Goal: Task Accomplishment & Management: Complete application form

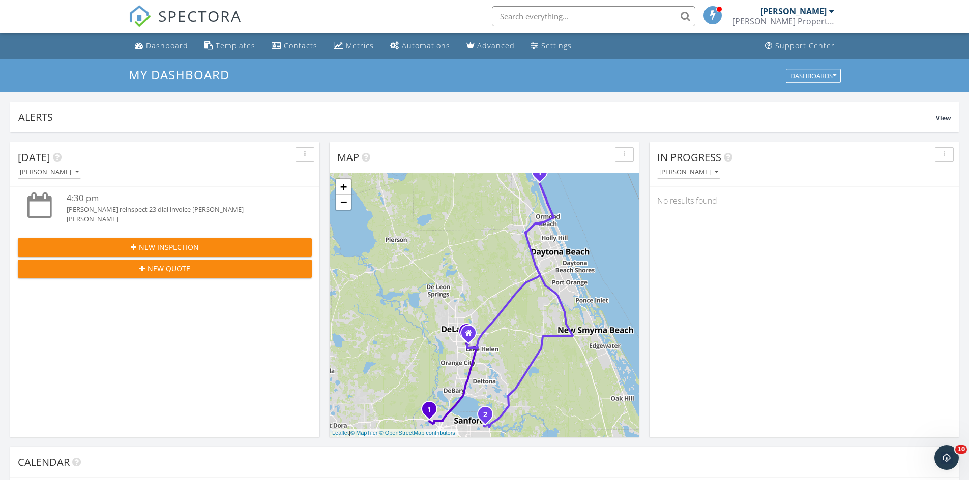
scroll to position [941, 984]
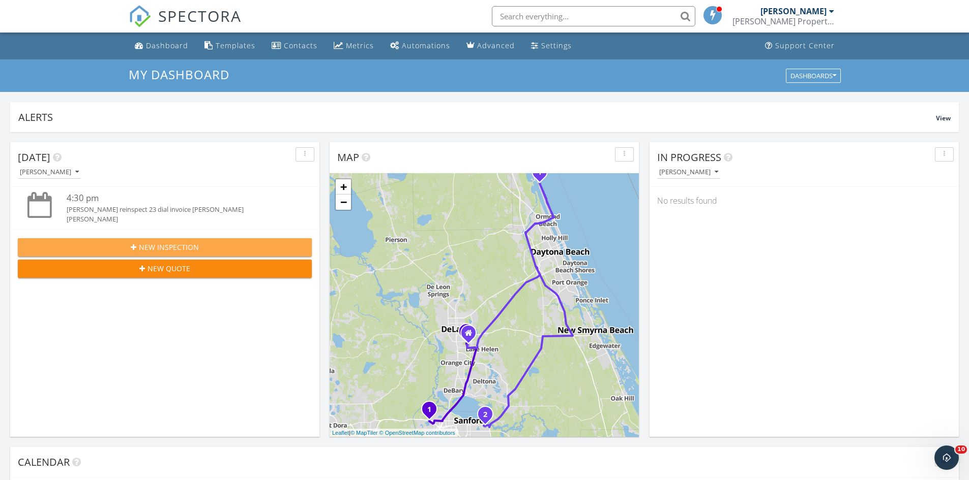
click at [100, 250] on div "New Inspection" at bounding box center [165, 247] width 278 height 11
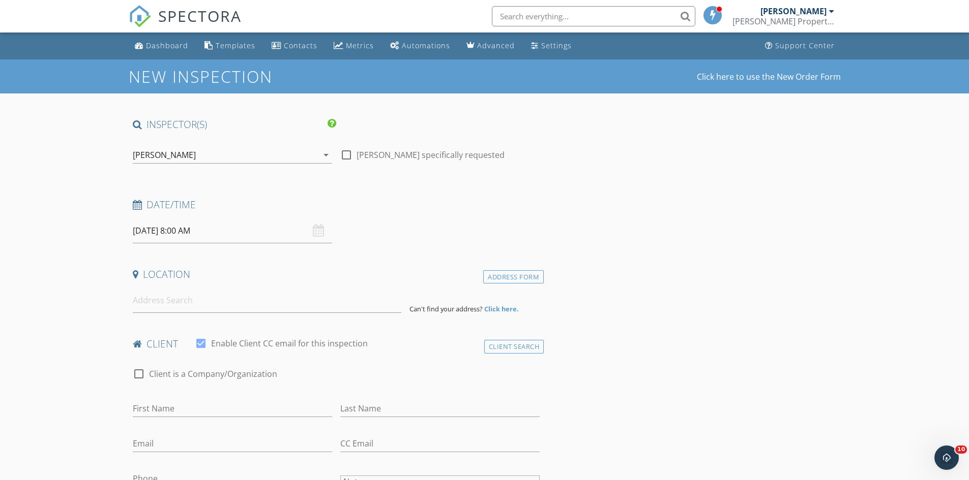
click at [146, 154] on div "[PERSON_NAME]" at bounding box center [164, 154] width 63 height 9
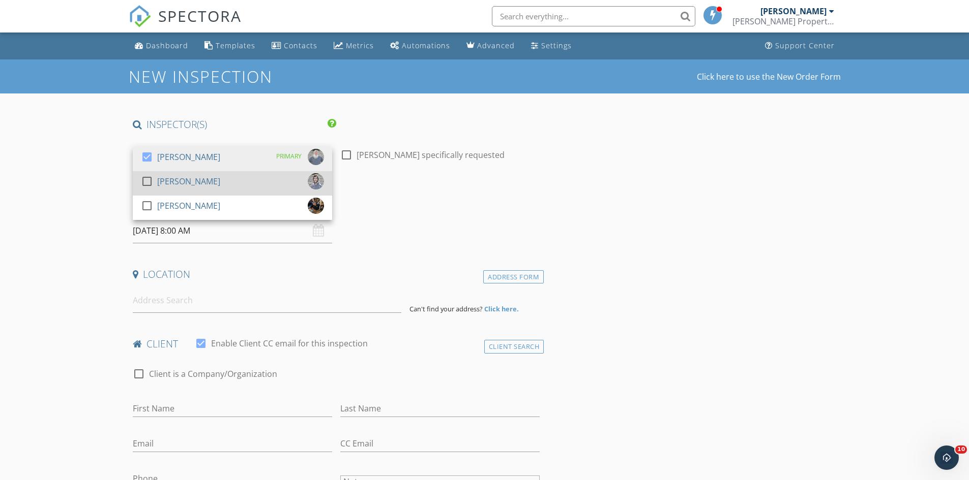
click at [148, 182] on div at bounding box center [146, 181] width 17 height 17
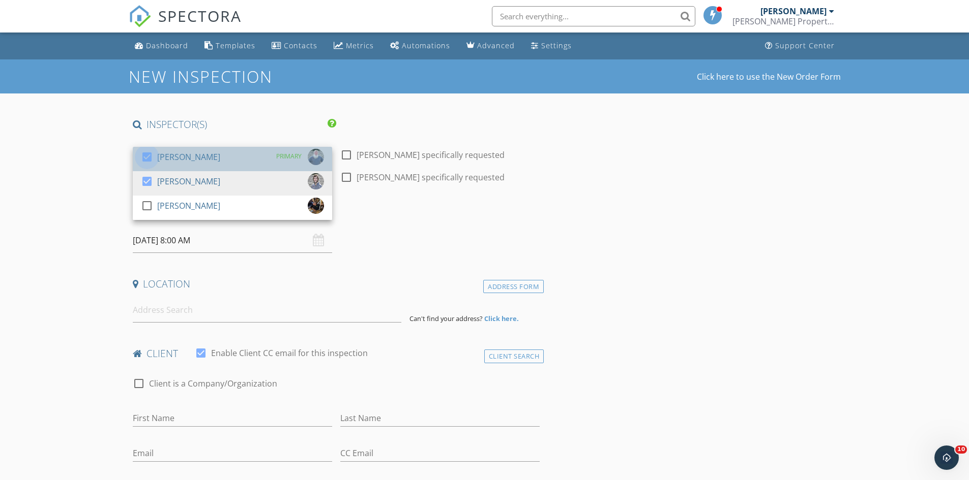
click at [143, 163] on div at bounding box center [146, 156] width 17 height 17
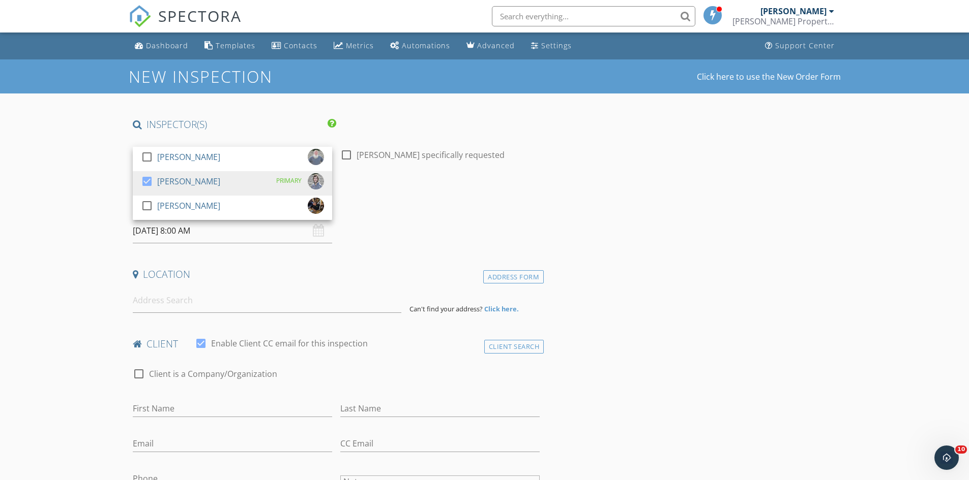
click at [146, 240] on input "09/30/2025 8:00 AM" at bounding box center [232, 231] width 199 height 25
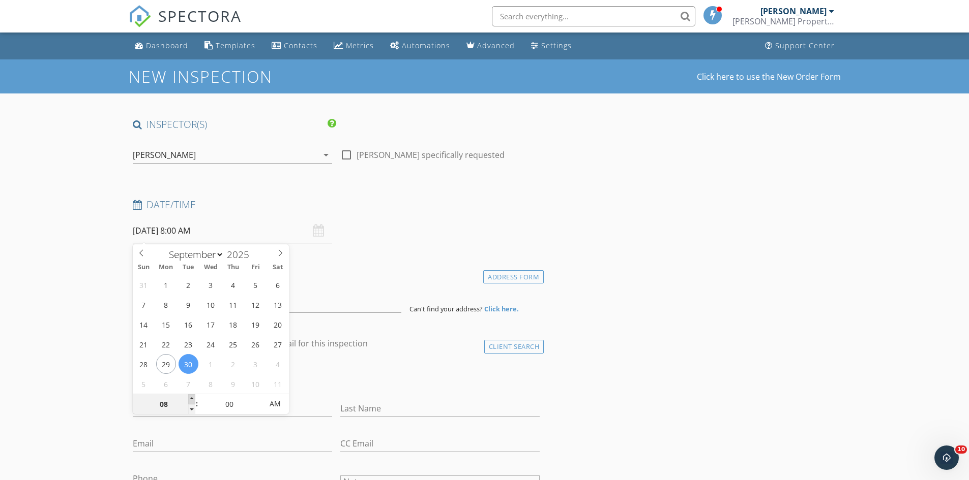
type input "09"
type input "09/30/2025 9:00 AM"
click at [190, 399] on span at bounding box center [191, 400] width 7 height 10
type input "05"
type input "09/30/2025 9:05 AM"
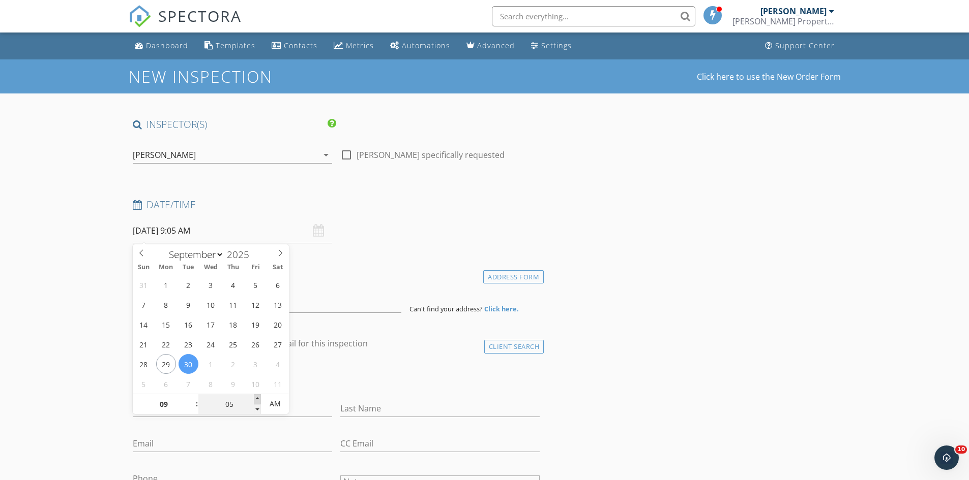
click at [254, 398] on span at bounding box center [257, 400] width 7 height 10
type input "10"
type input "09/30/2025 9:10 AM"
click at [254, 398] on span at bounding box center [257, 400] width 7 height 10
type input "15"
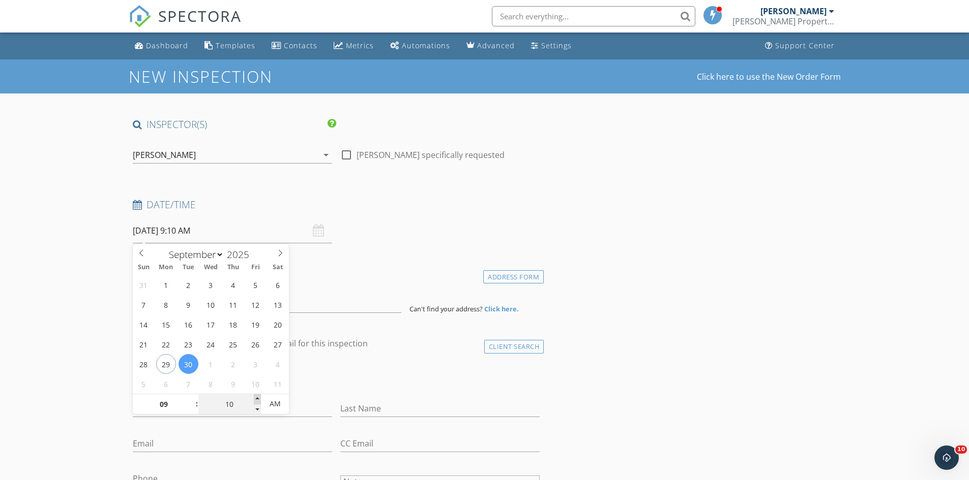
type input "09/30/2025 9:15 AM"
click at [254, 398] on span at bounding box center [257, 400] width 7 height 10
type input "20"
type input "09/30/2025 9:20 AM"
click at [254, 398] on span at bounding box center [257, 400] width 7 height 10
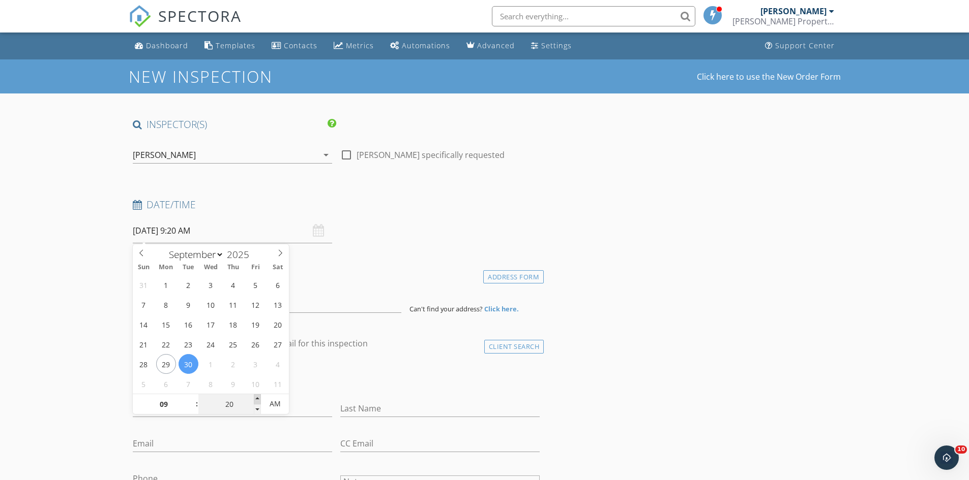
type input "25"
type input "09/30/2025 9:25 AM"
click at [254, 398] on span at bounding box center [257, 400] width 7 height 10
type input "30"
type input "[DATE] 9:30 AM"
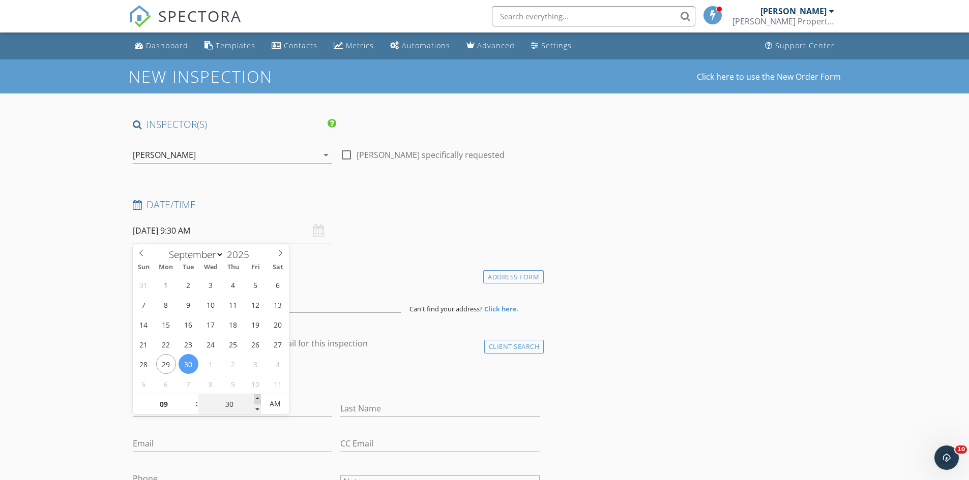
click at [254, 398] on span at bounding box center [257, 400] width 7 height 10
drag, startPoint x: 34, startPoint y: 372, endPoint x: 107, endPoint y: 350, distance: 76.4
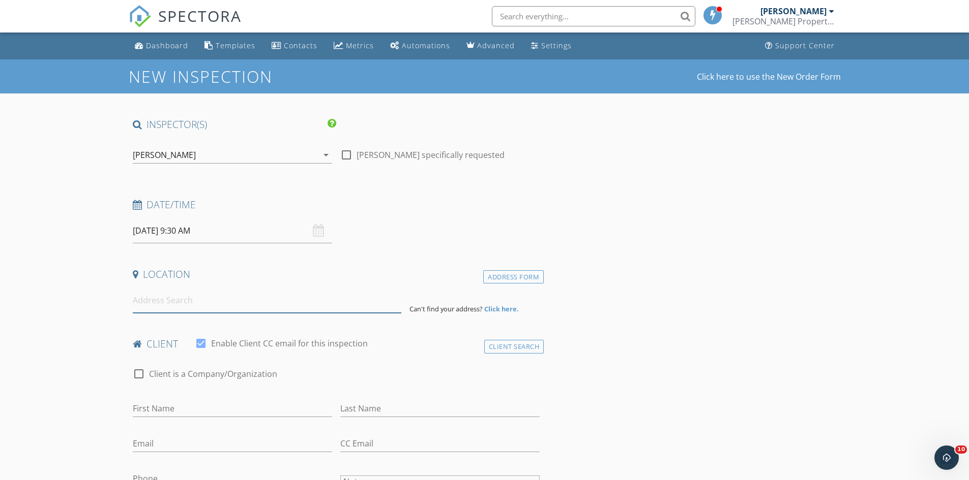
click at [162, 309] on input at bounding box center [267, 300] width 268 height 25
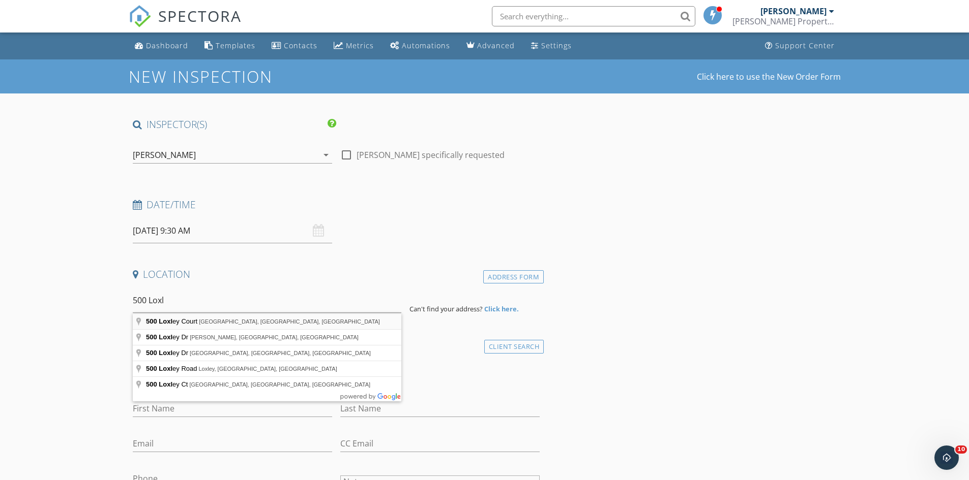
type input "500 Loxley Court, Titusville, FL, USA"
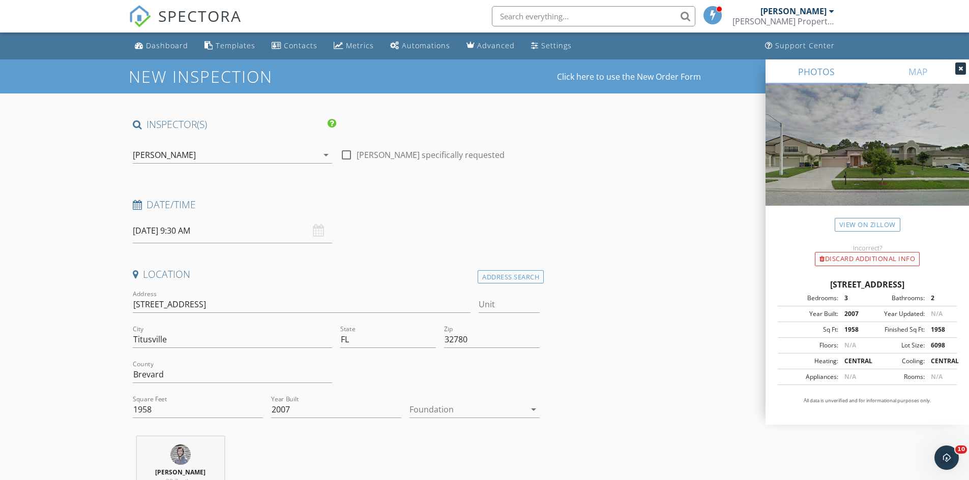
click at [446, 412] on div at bounding box center [467, 410] width 116 height 16
click at [453, 442] on div "Slab" at bounding box center [474, 438] width 114 height 12
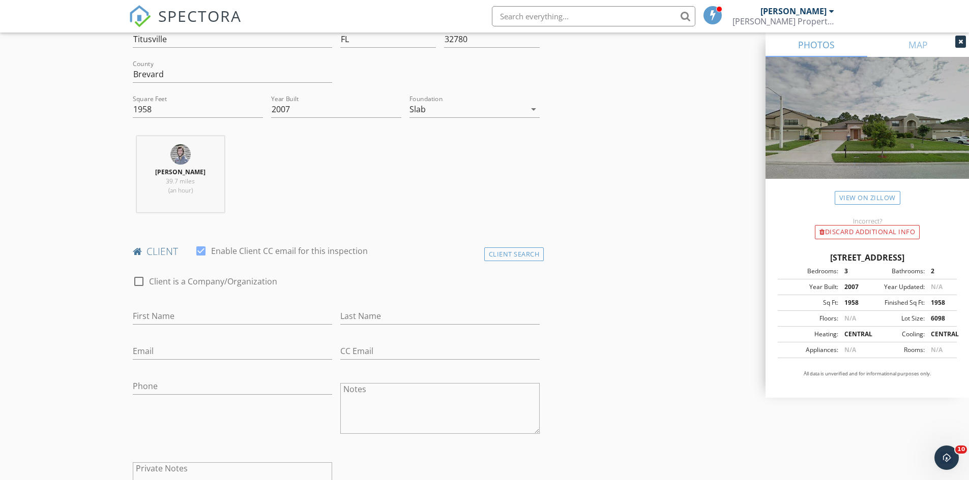
scroll to position [356, 0]
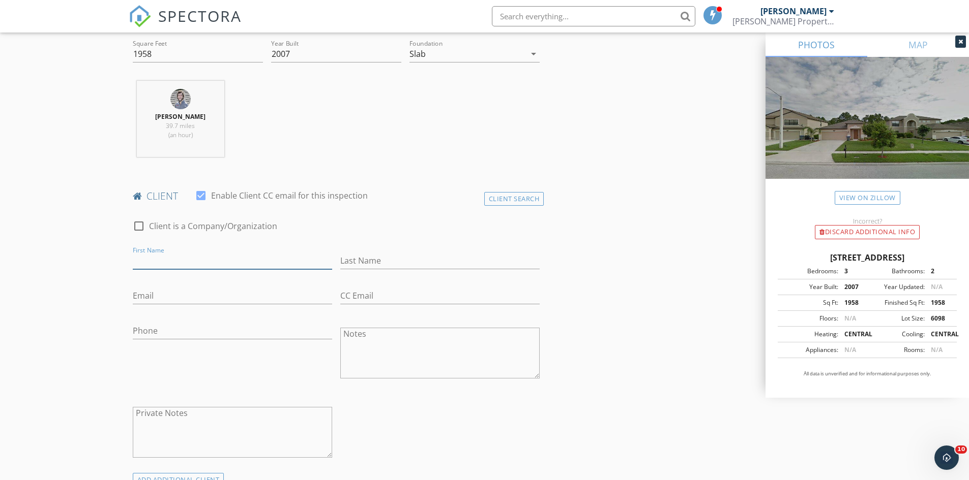
click at [205, 267] on input "First Name" at bounding box center [232, 261] width 199 height 17
type input "[PERSON_NAME]"
type input "Hill"
type input "3"
click at [284, 334] on input "Phone" at bounding box center [232, 333] width 199 height 17
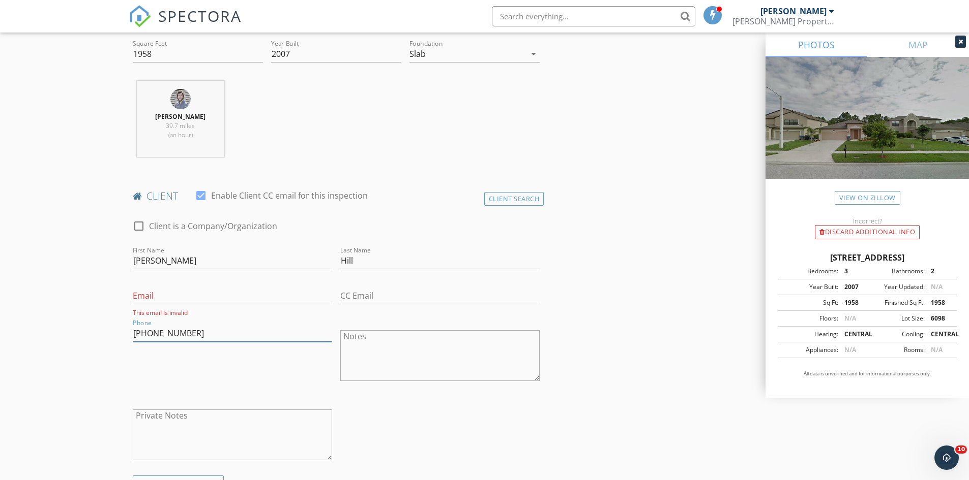
type input "[PHONE_NUMBER]"
click at [150, 300] on input "Email" at bounding box center [232, 296] width 199 height 17
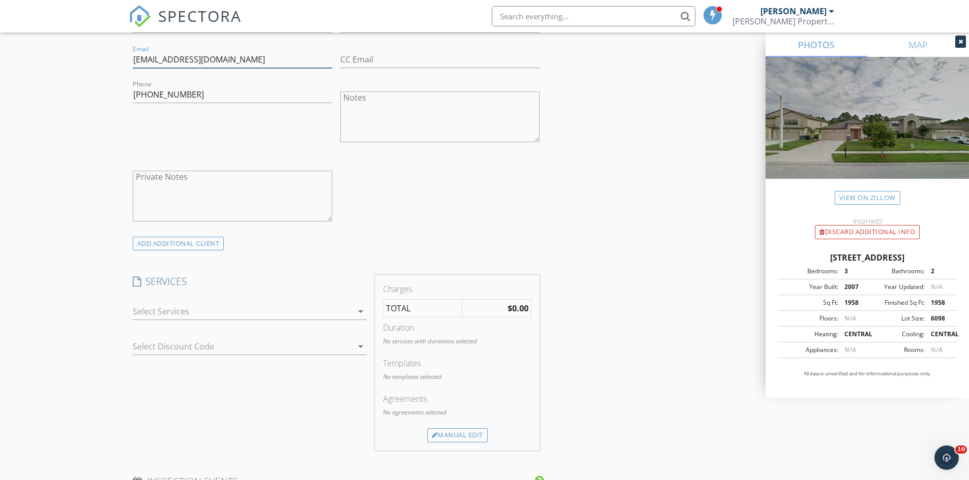
scroll to position [610, 0]
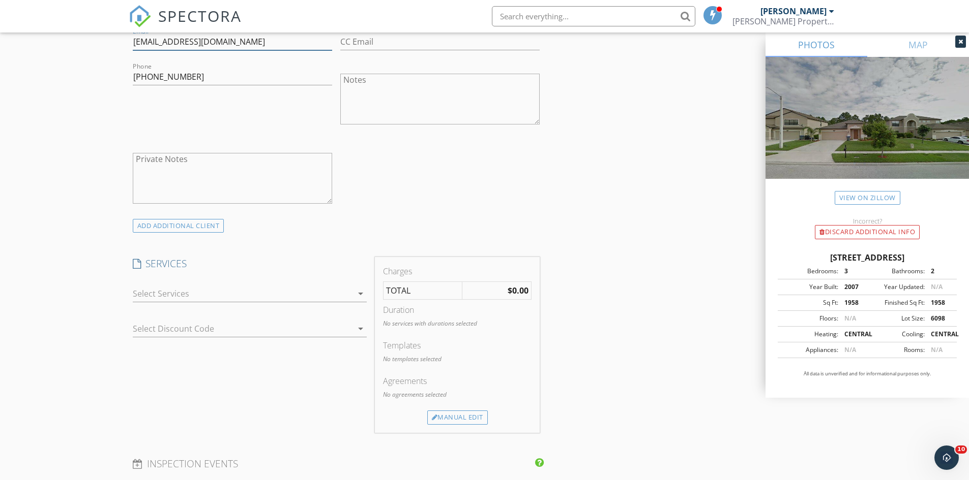
type input "[EMAIL_ADDRESS][DOMAIN_NAME]"
click at [174, 290] on div at bounding box center [243, 294] width 220 height 16
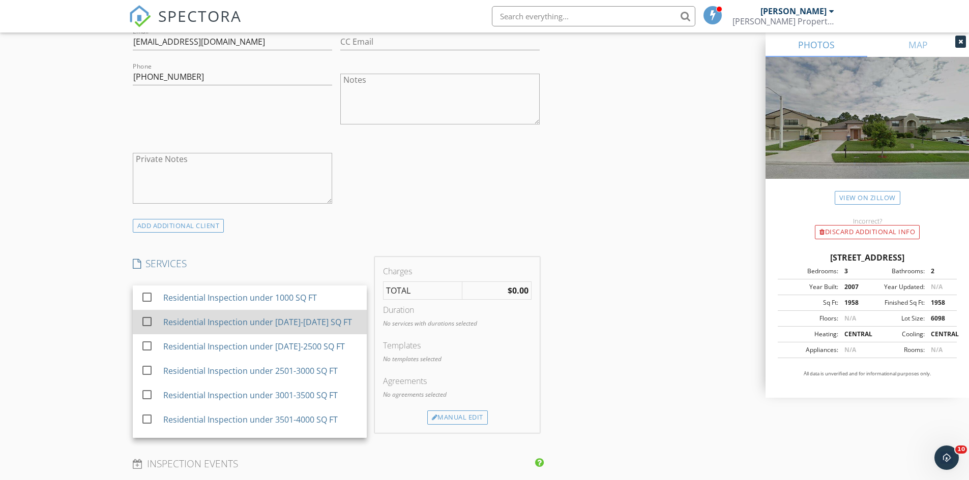
click at [174, 316] on div "Residential Inspection under [DATE]-[DATE] SQ FT" at bounding box center [260, 322] width 195 height 20
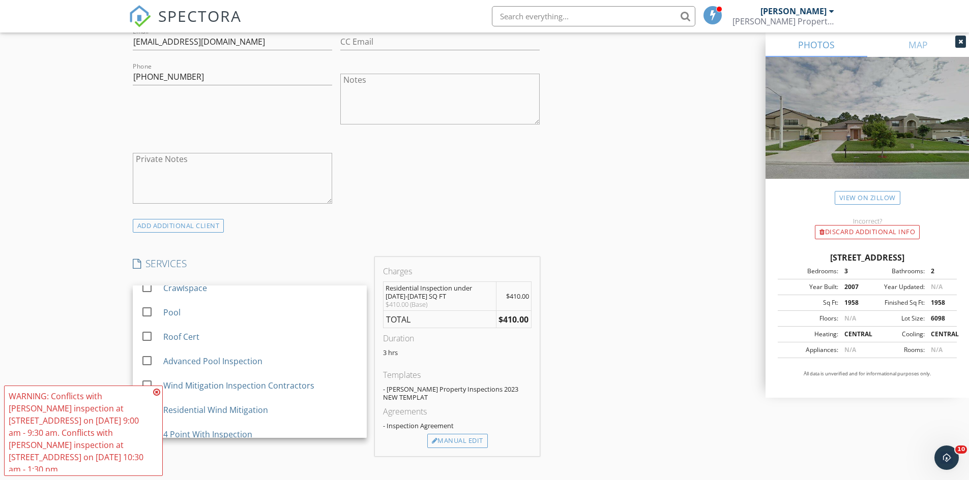
scroll to position [254, 0]
click at [202, 429] on div "4 Point With Inspection" at bounding box center [207, 434] width 89 height 12
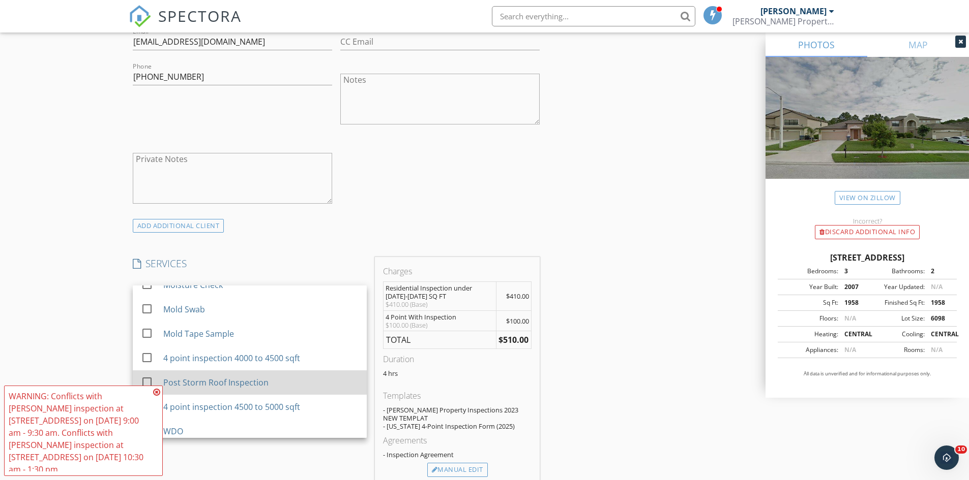
scroll to position [775, 0]
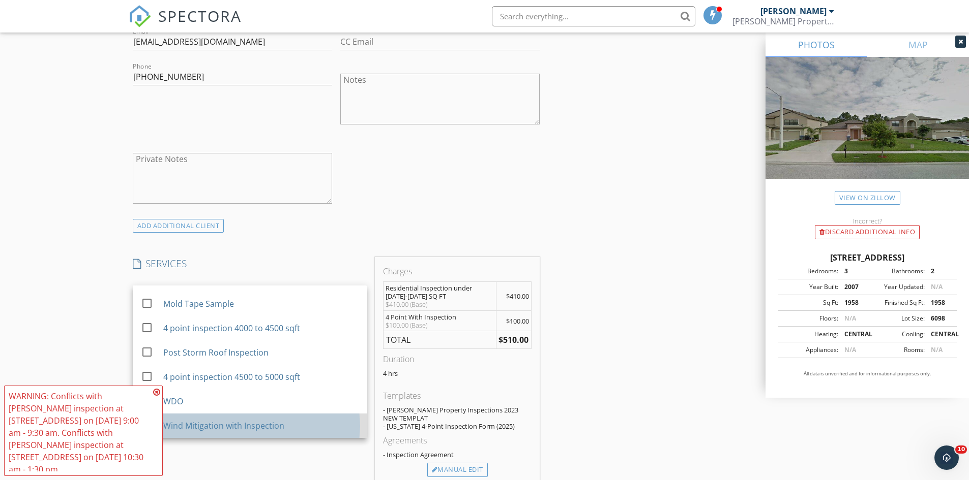
click at [234, 420] on div "Wind Mitigation with Inspection" at bounding box center [223, 426] width 121 height 12
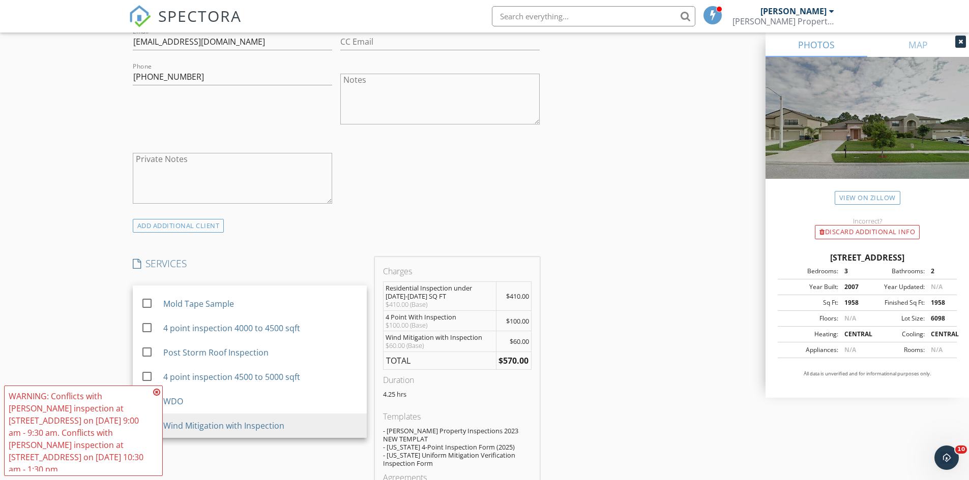
click at [158, 397] on icon at bounding box center [156, 392] width 7 height 8
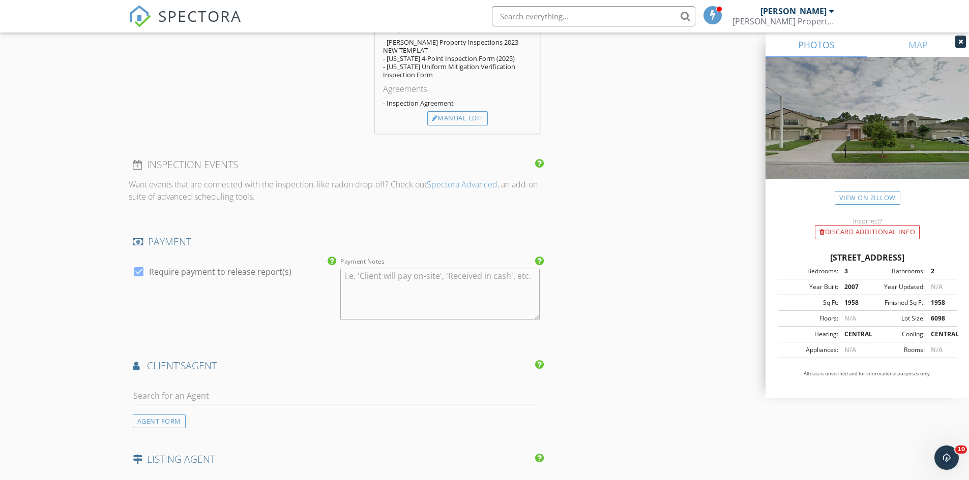
scroll to position [1017, 0]
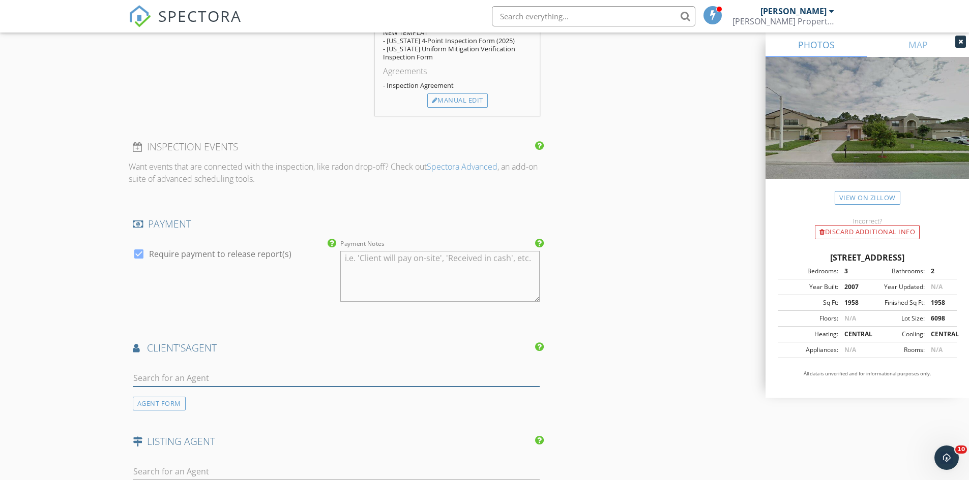
click at [206, 374] on input "text" at bounding box center [336, 378] width 407 height 17
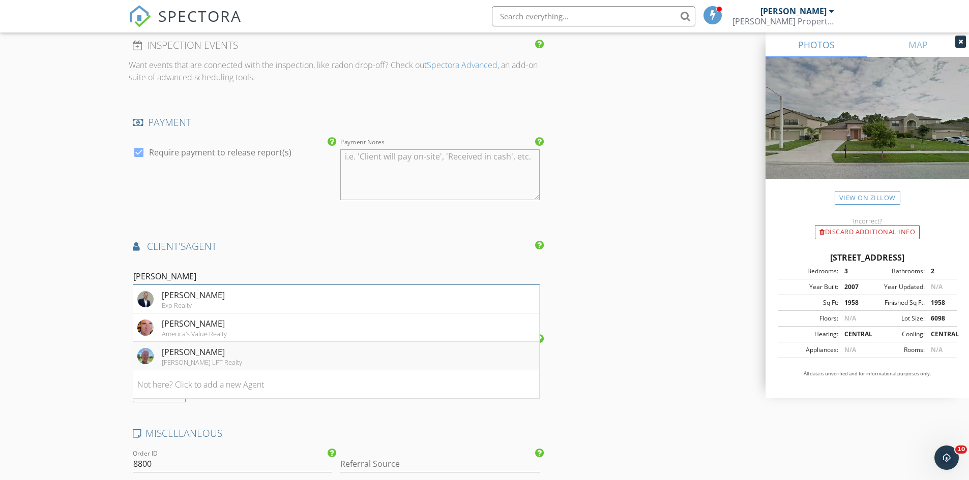
type input "kevin"
click at [203, 355] on div "[PERSON_NAME]" at bounding box center [202, 352] width 80 height 12
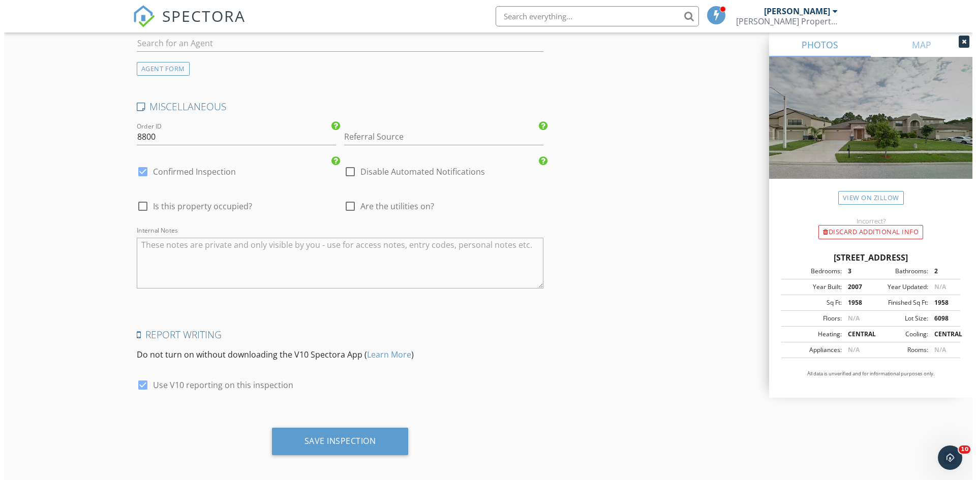
scroll to position [1678, 0]
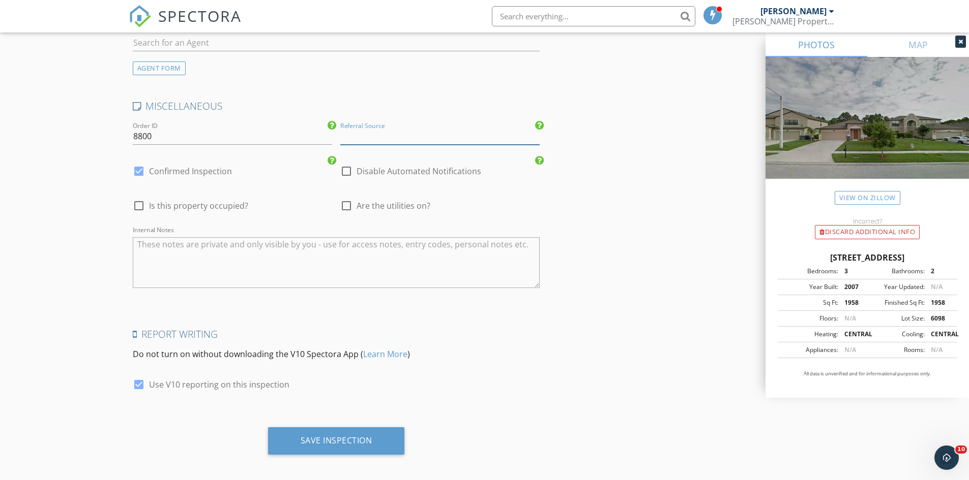
click at [358, 135] on input "Referral Source" at bounding box center [439, 136] width 199 height 17
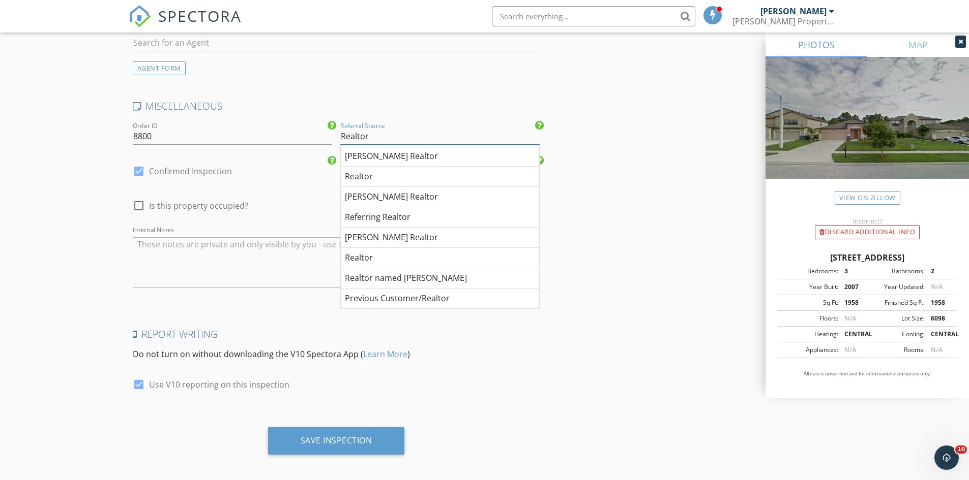
type input "Realtor"
click at [258, 257] on textarea "Internal Notes" at bounding box center [336, 262] width 407 height 51
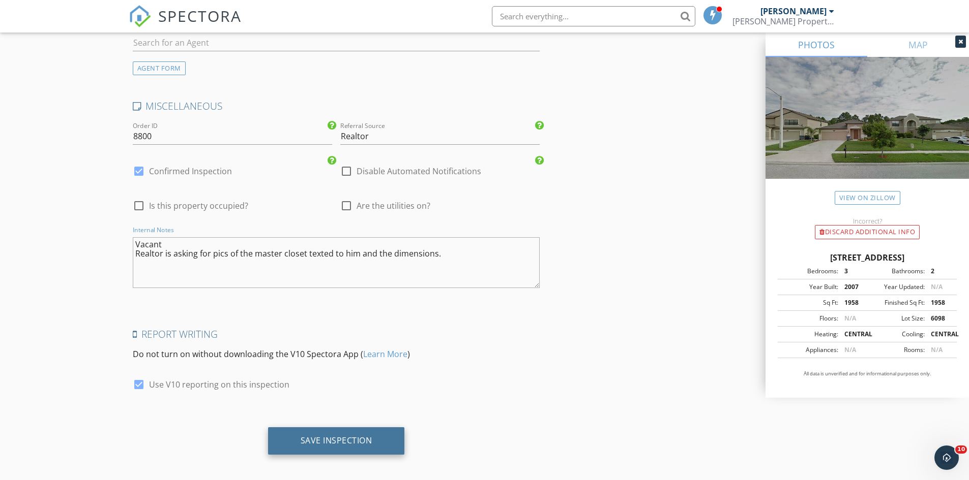
type textarea "Vacant Realtor is asking for pics of the master closet texted to him and the di…"
click at [351, 436] on div "Save Inspection" at bounding box center [336, 441] width 72 height 10
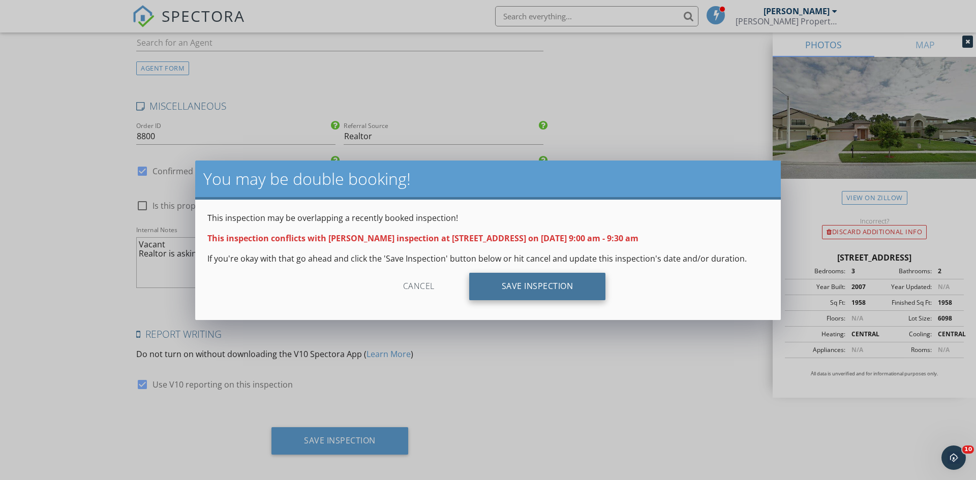
click at [528, 288] on div "Save Inspection" at bounding box center [537, 286] width 137 height 27
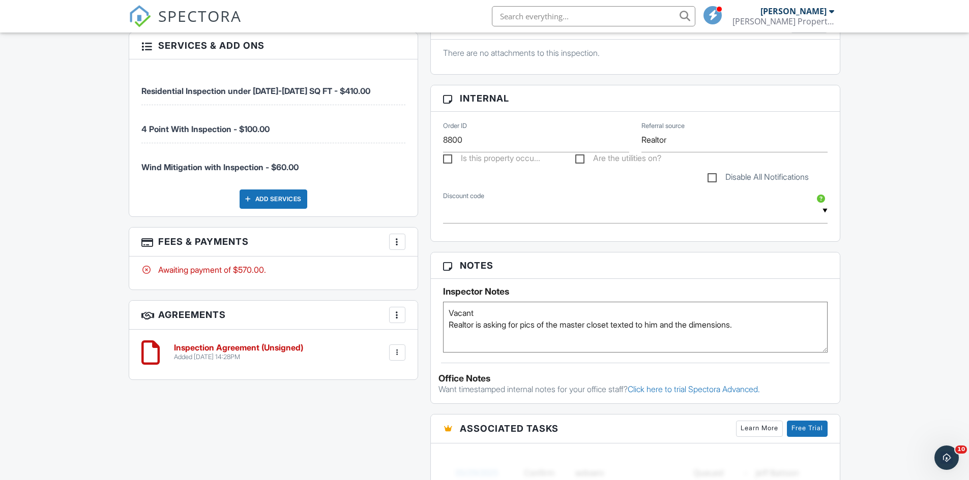
scroll to position [610, 0]
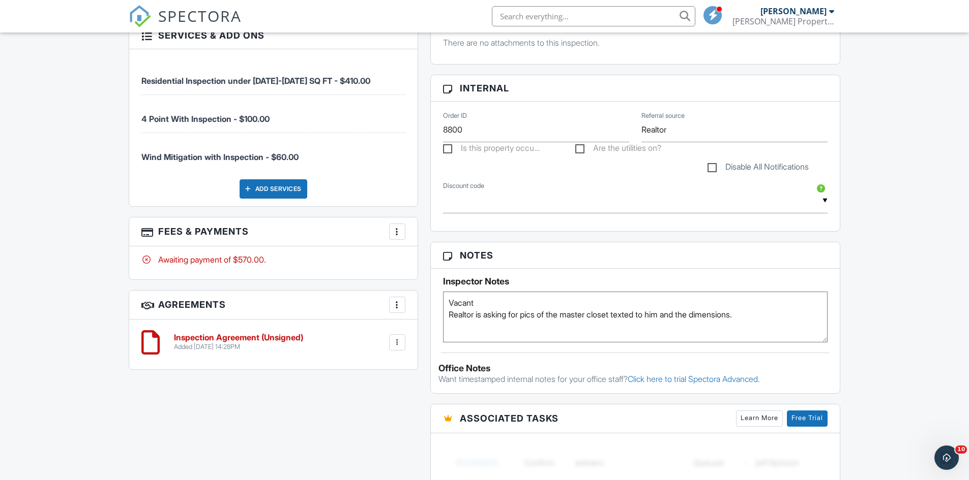
click at [488, 305] on textarea "Vacant Realtor is asking for pics of the master closet texted to him and the di…" at bounding box center [635, 317] width 385 height 51
type textarea "Vacant Code on front door is 0106 Realtor is asking for pics of the master clos…"
click at [906, 185] on div "Dashboard Templates Contacts Metrics Automations Advanced Settings Support Cent…" at bounding box center [484, 176] width 969 height 1509
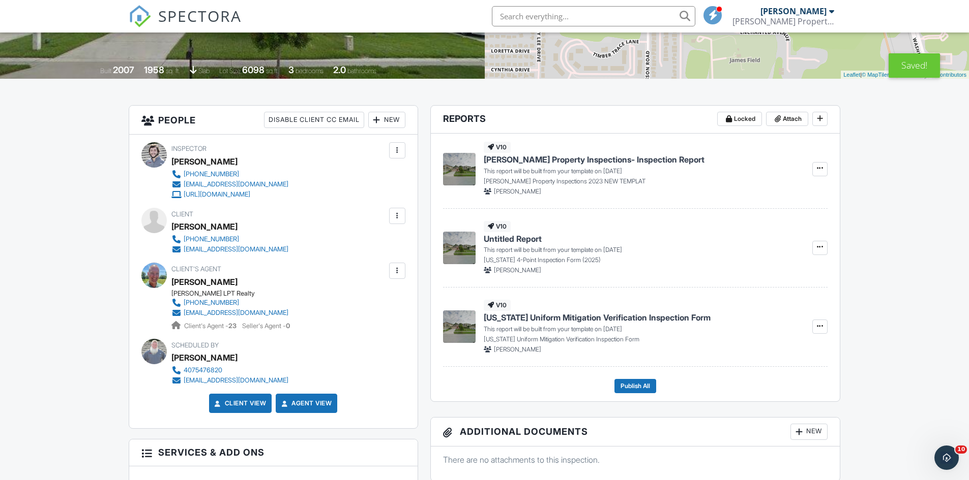
scroll to position [0, 0]
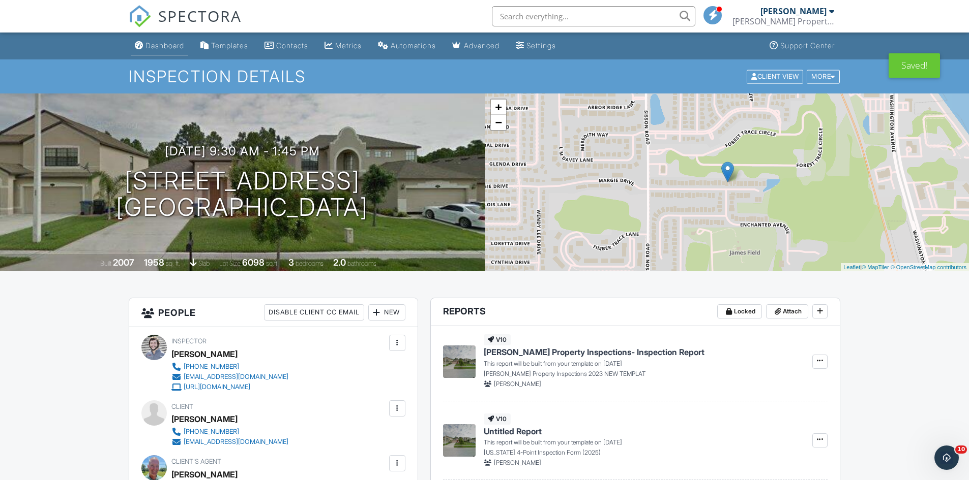
click at [166, 49] on div "Dashboard" at bounding box center [164, 45] width 39 height 9
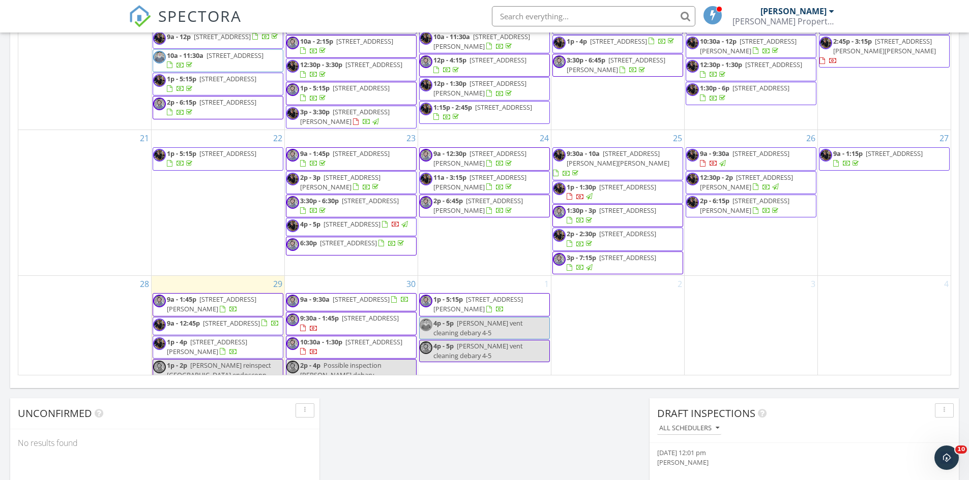
scroll to position [610, 0]
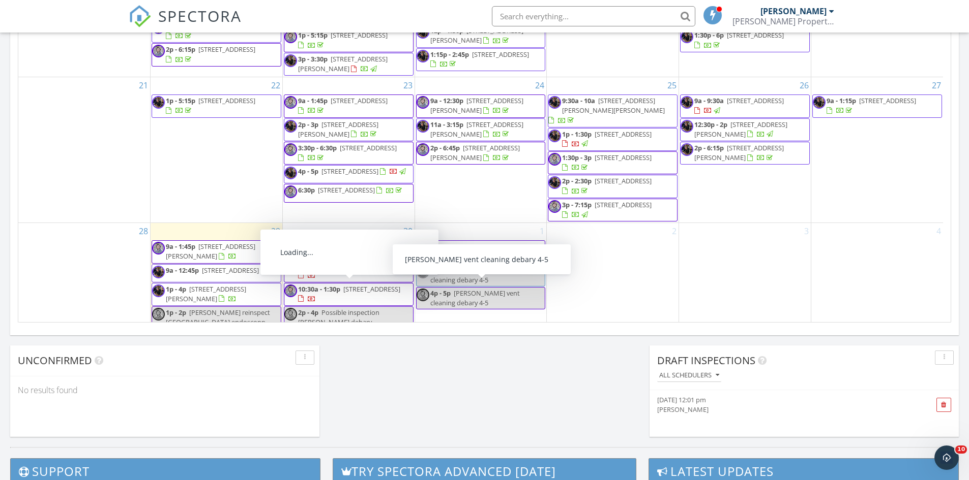
click at [369, 275] on span "9:30a - 1:45p 500 Loxley Ct, Titusville 32780" at bounding box center [348, 271] width 129 height 20
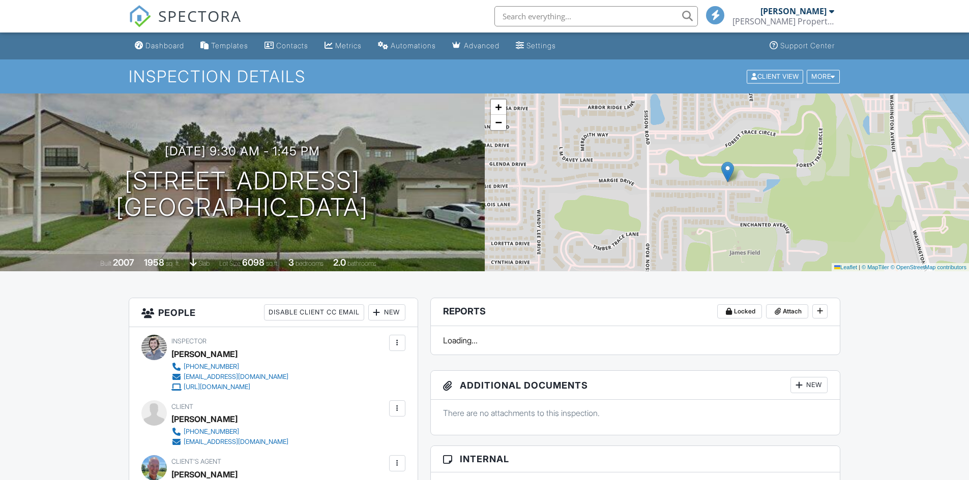
click at [400, 309] on div "New" at bounding box center [386, 313] width 37 height 16
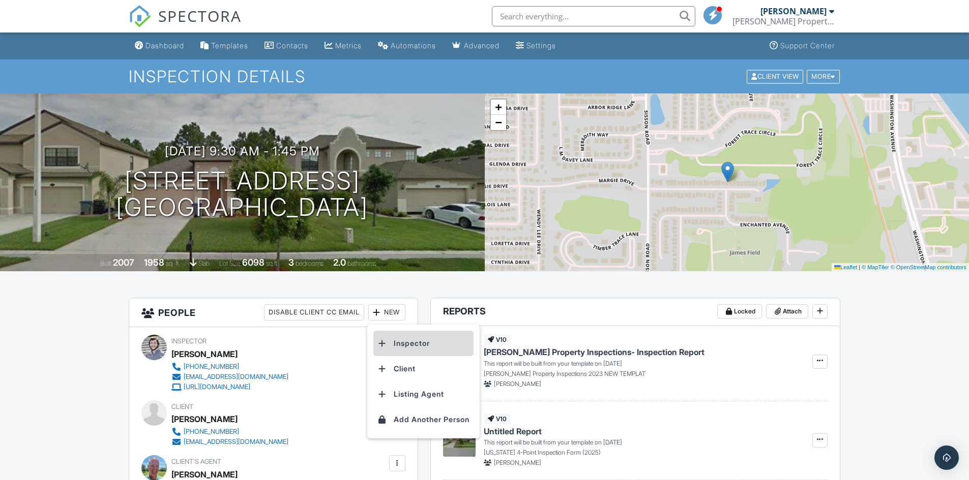
click at [401, 346] on li "Inspector" at bounding box center [423, 343] width 100 height 25
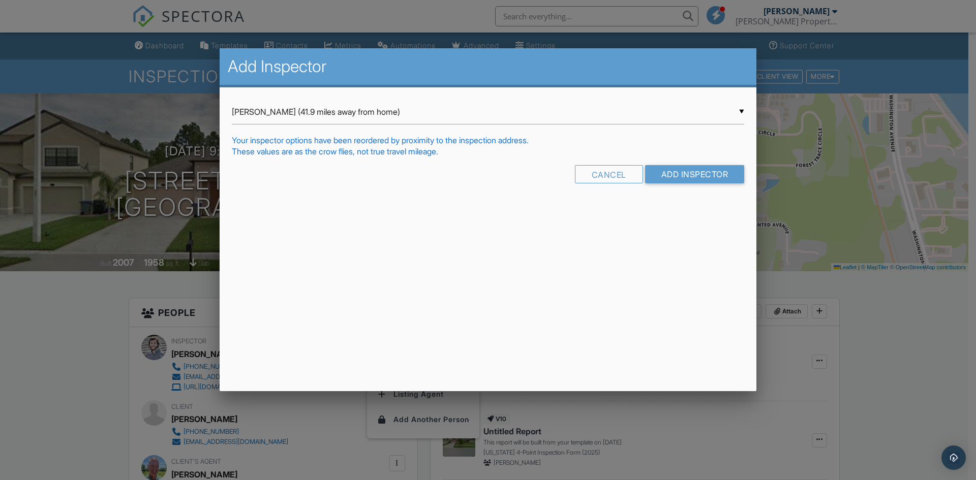
click at [302, 114] on div "▼ Richard Bowman (41.9 miles away from home) Richard Bowman (41.9 miles away fr…" at bounding box center [488, 112] width 513 height 25
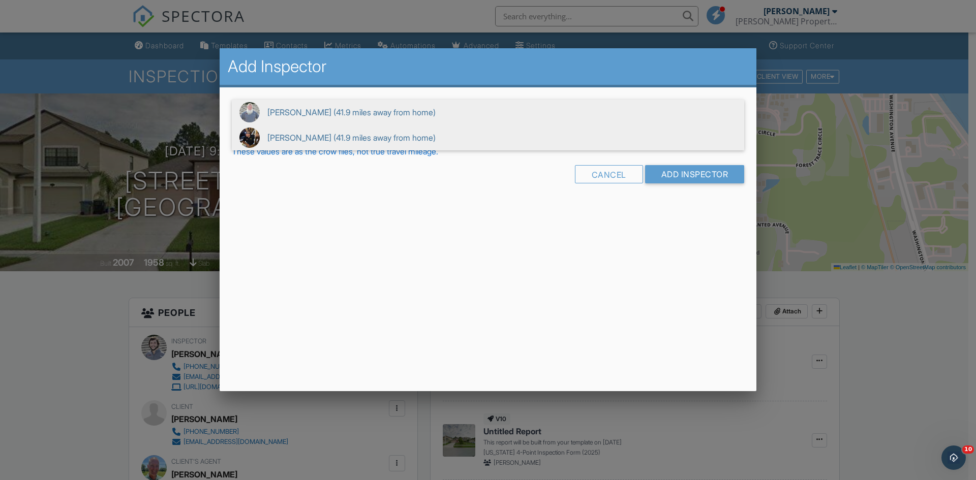
click at [297, 132] on span "Andrew Hudson (41.9 miles away from home)" at bounding box center [488, 137] width 513 height 25
type input "Andrew Hudson (41.9 miles away from home)"
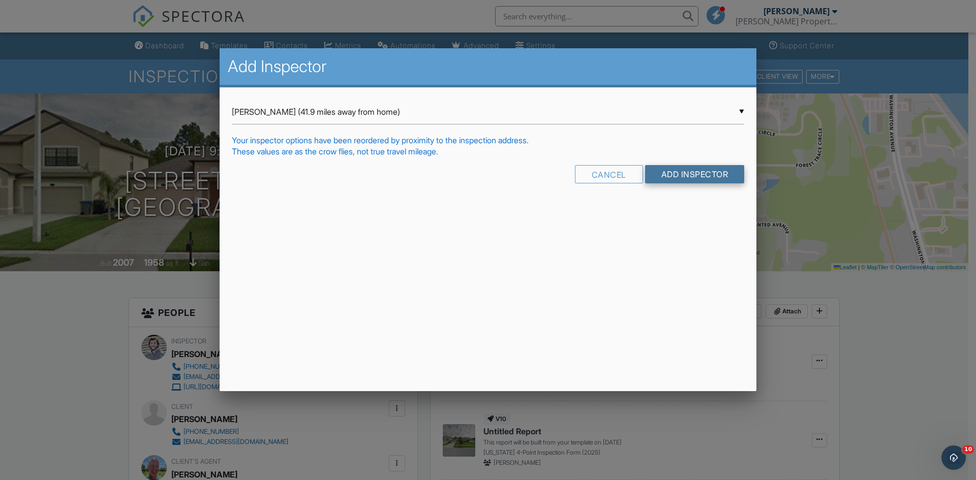
click at [683, 179] on input "Add Inspector" at bounding box center [695, 174] width 100 height 18
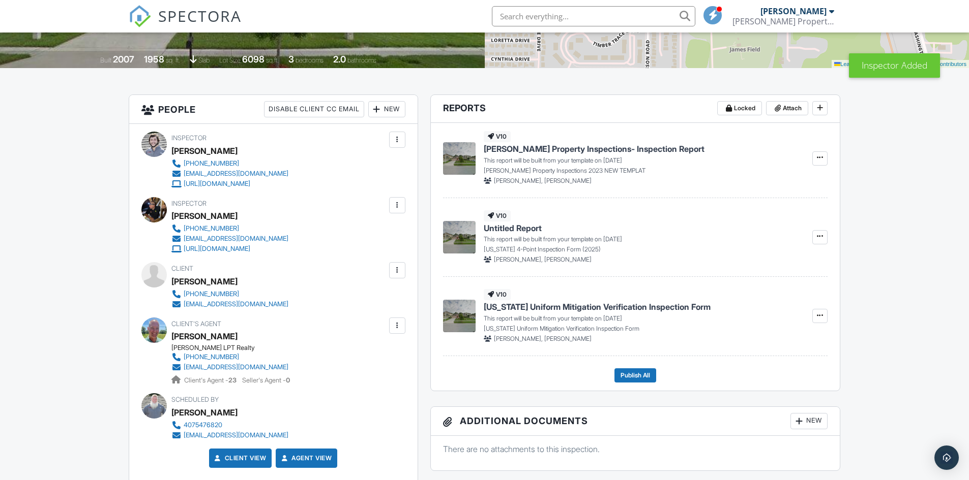
click at [400, 141] on div at bounding box center [397, 140] width 10 height 10
click at [339, 218] on li "Remove" at bounding box center [354, 221] width 89 height 25
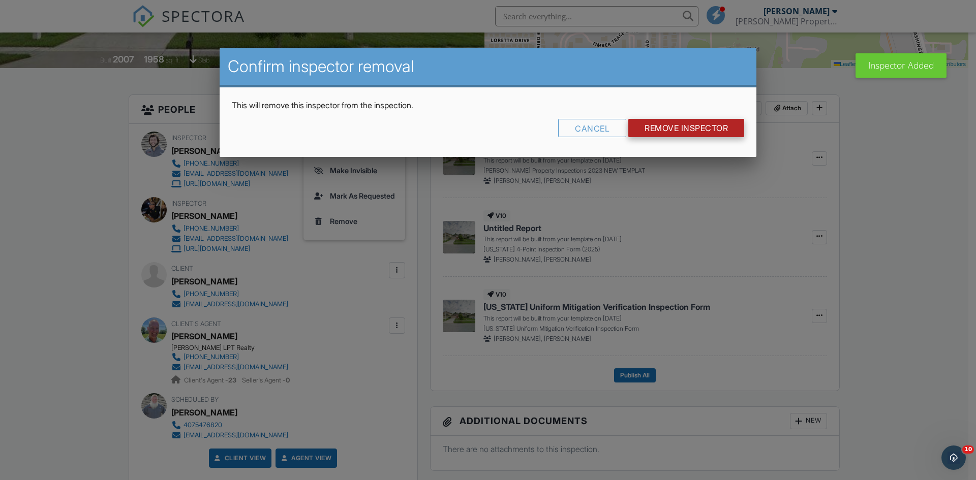
click at [684, 133] on input "Remove Inspector" at bounding box center [686, 128] width 116 height 18
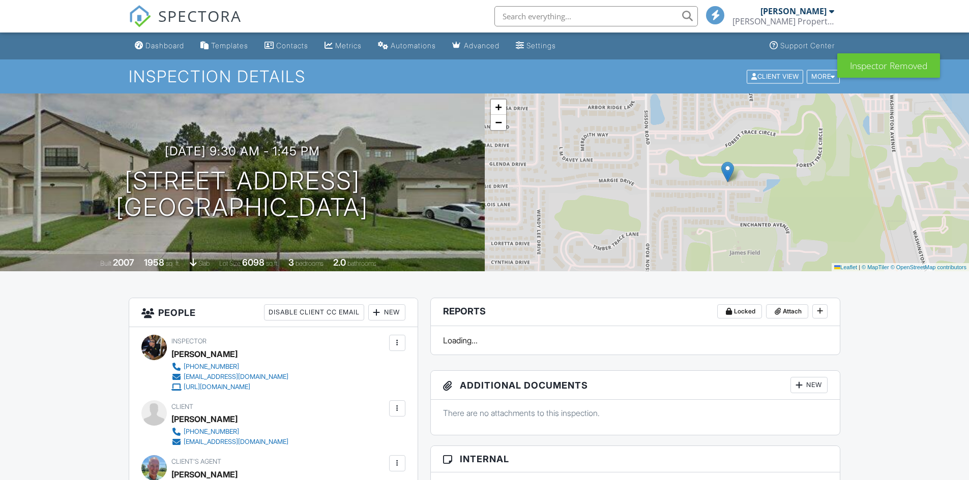
click at [390, 335] on div at bounding box center [397, 343] width 16 height 16
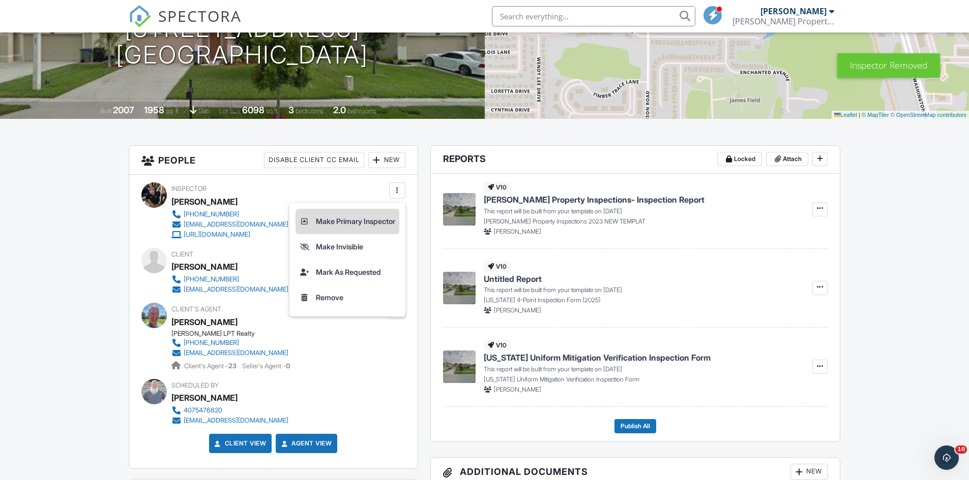
click at [349, 227] on li "Make Primary Inspector" at bounding box center [347, 221] width 104 height 25
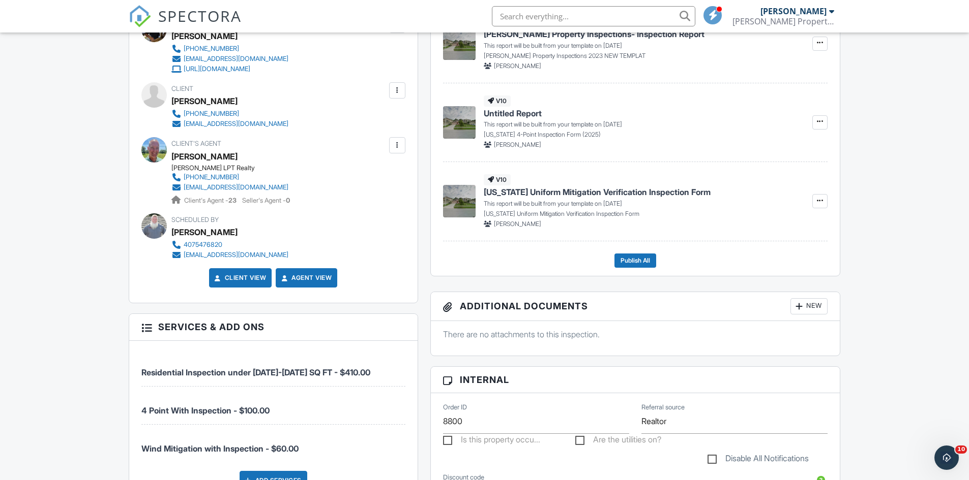
scroll to position [13, 0]
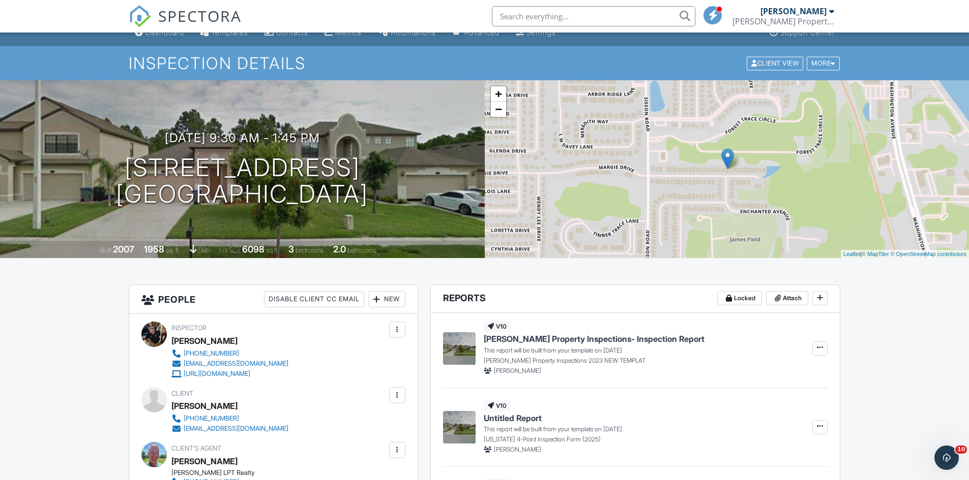
click at [155, 33] on link "SPECTORA" at bounding box center [185, 24] width 113 height 21
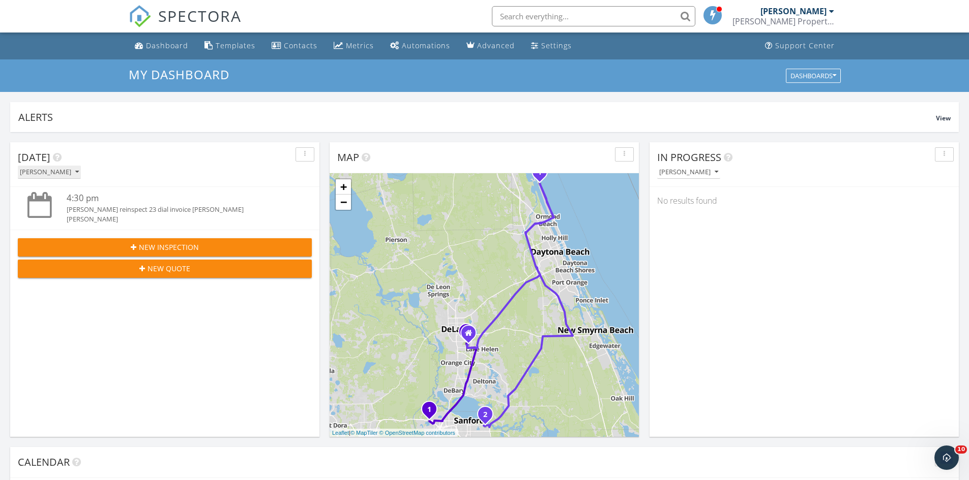
click at [61, 175] on div "[PERSON_NAME]" at bounding box center [49, 172] width 59 height 7
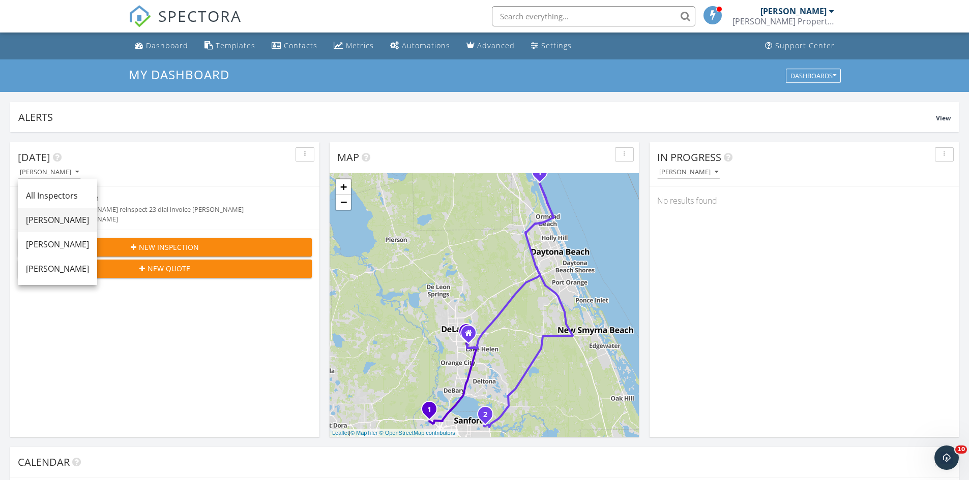
click at [52, 227] on link "[PERSON_NAME]" at bounding box center [57, 220] width 79 height 24
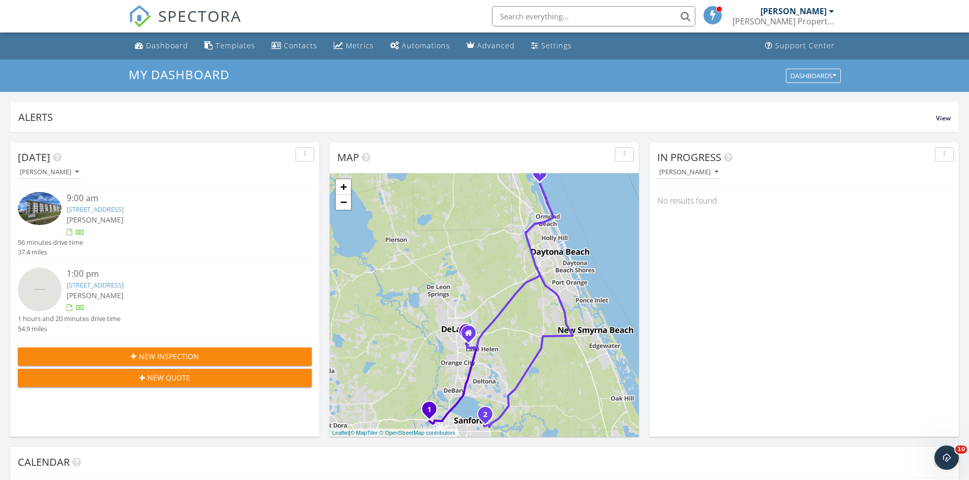
click at [124, 207] on link "3100 Ocean Shore Drive, Ormond Beach, FL 201, Ormond Beach, FL 32176" at bounding box center [95, 209] width 57 height 9
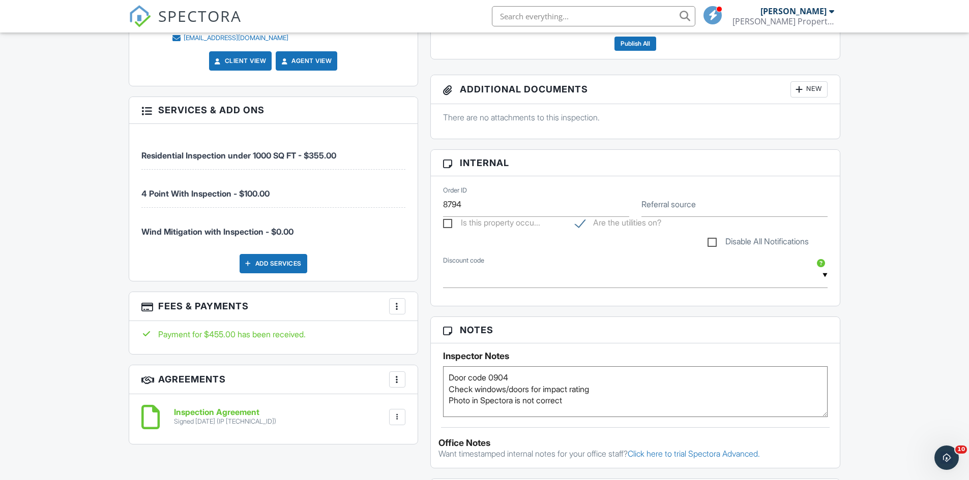
scroll to position [610, 0]
